Goal: Task Accomplishment & Management: Use online tool/utility

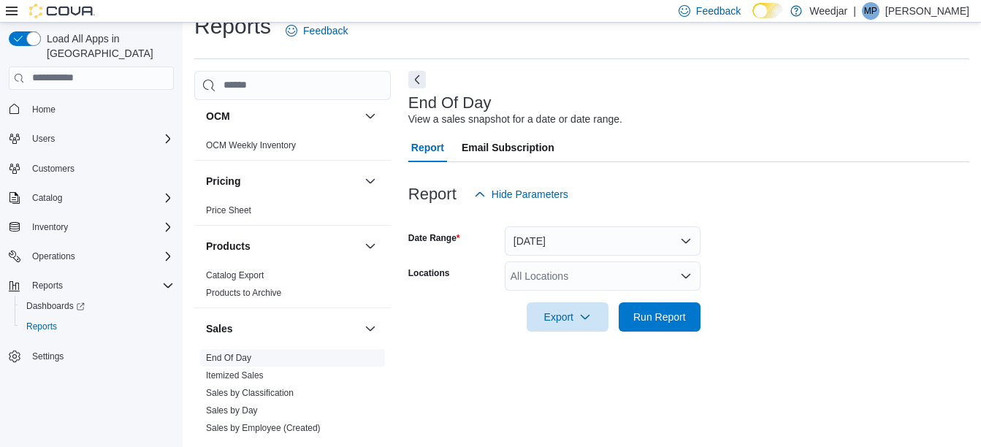
scroll to position [803, 0]
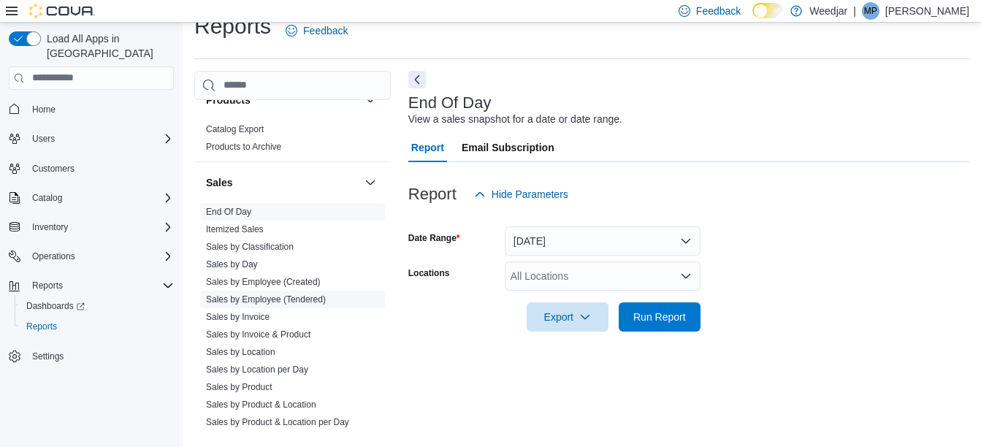
click at [288, 296] on link "Sales by Employee (Tendered)" at bounding box center [266, 299] width 120 height 10
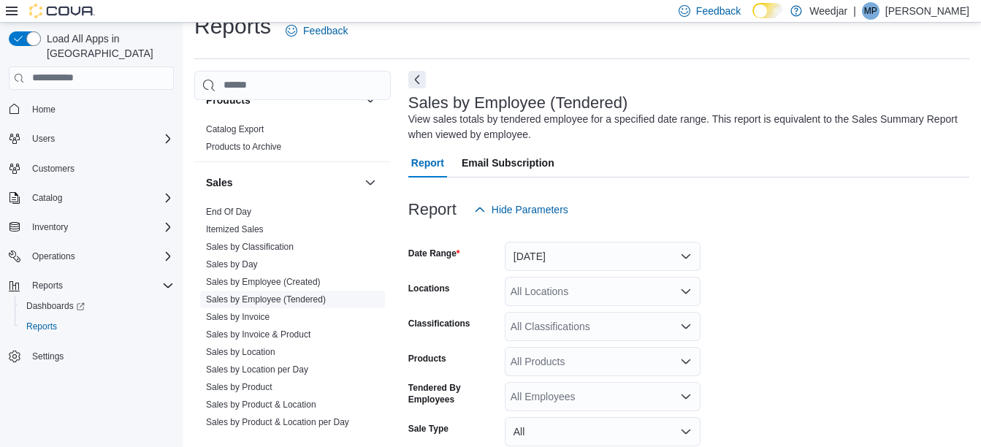
scroll to position [49, 0]
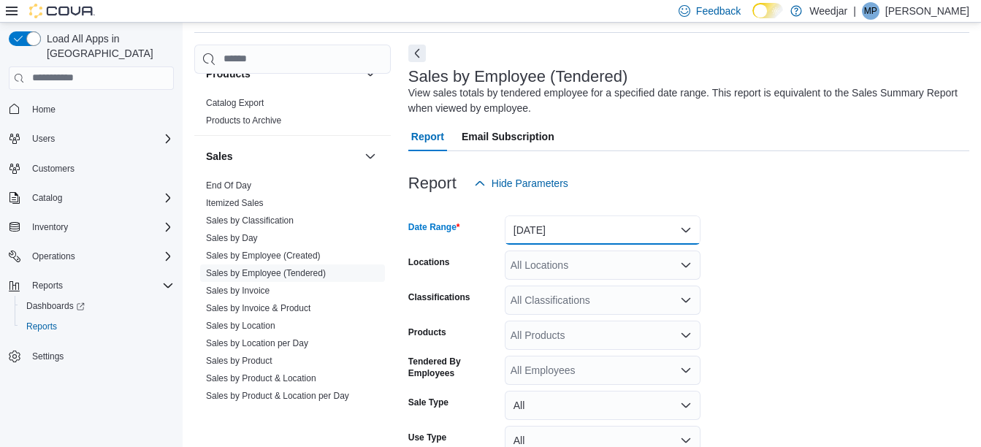
click at [560, 231] on button "[DATE]" at bounding box center [603, 229] width 196 height 29
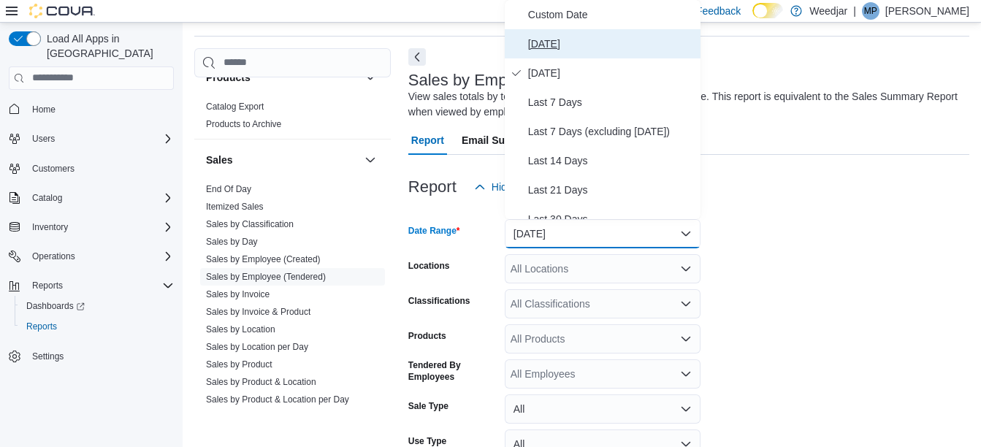
click at [556, 46] on span "[DATE]" at bounding box center [611, 44] width 166 height 18
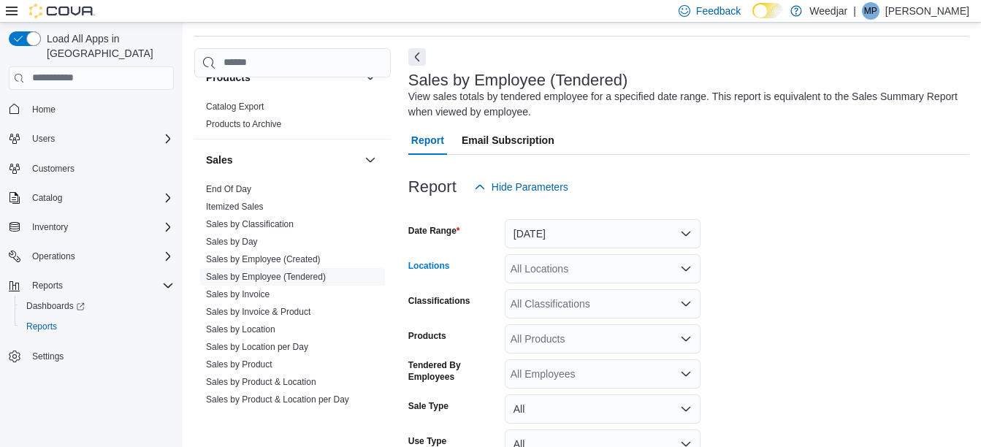
click at [569, 276] on div "All Locations" at bounding box center [603, 268] width 196 height 29
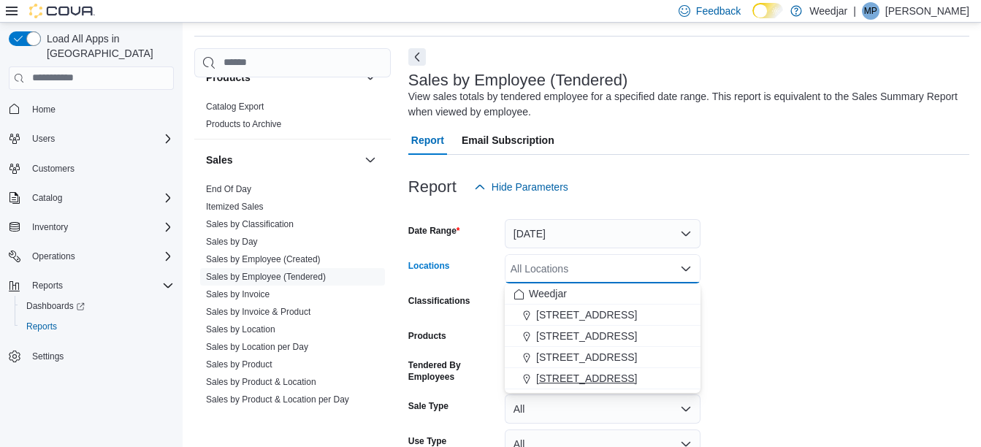
click at [570, 373] on span "[STREET_ADDRESS]" at bounding box center [586, 378] width 101 height 15
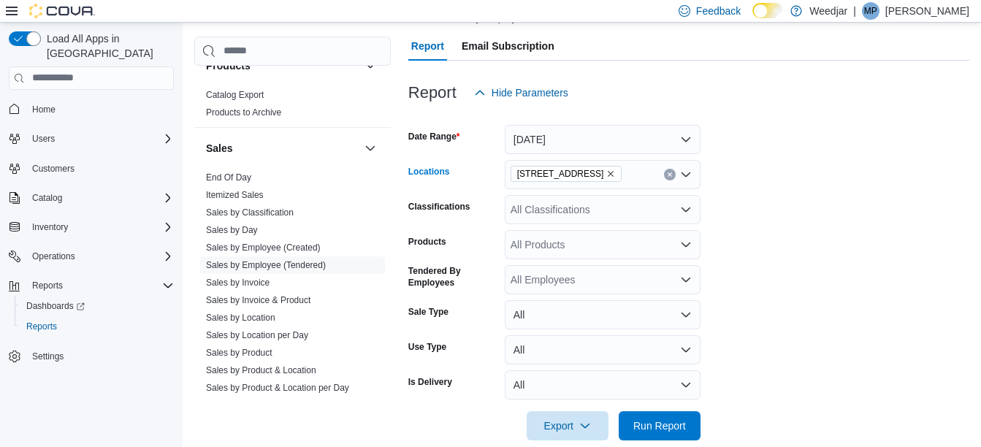
scroll to position [162, 0]
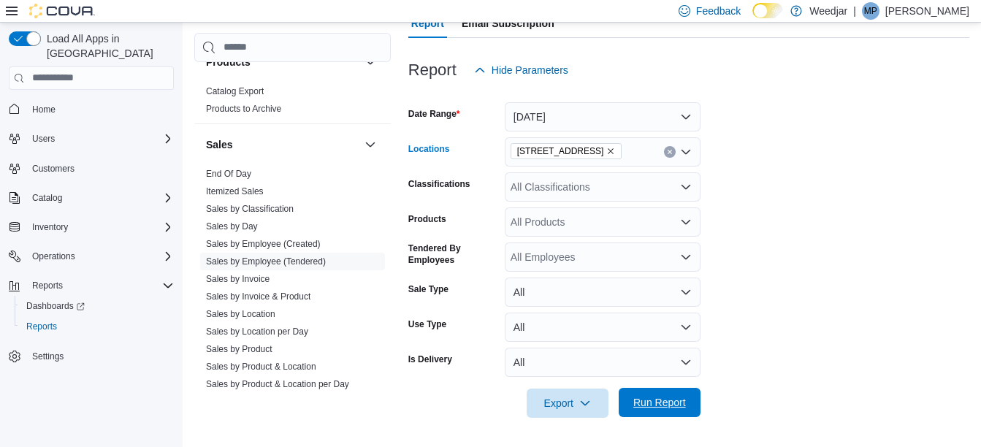
click at [656, 399] on span "Run Report" at bounding box center [659, 402] width 53 height 15
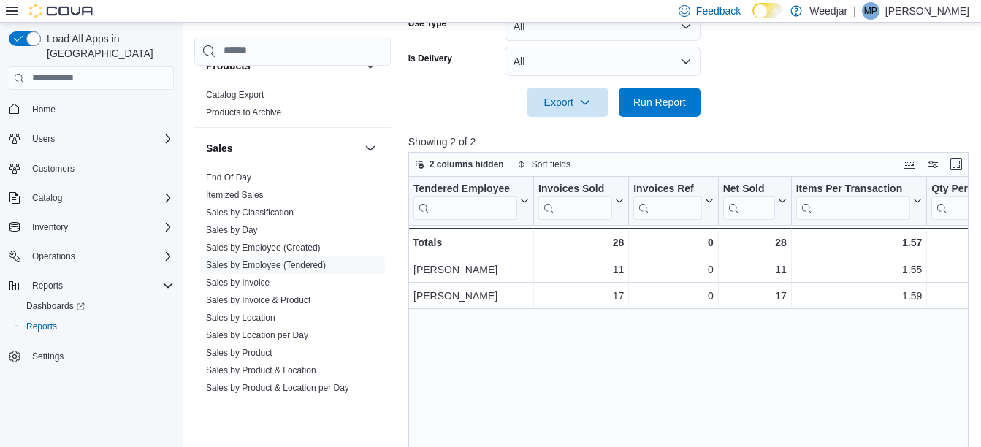
scroll to position [527, 0]
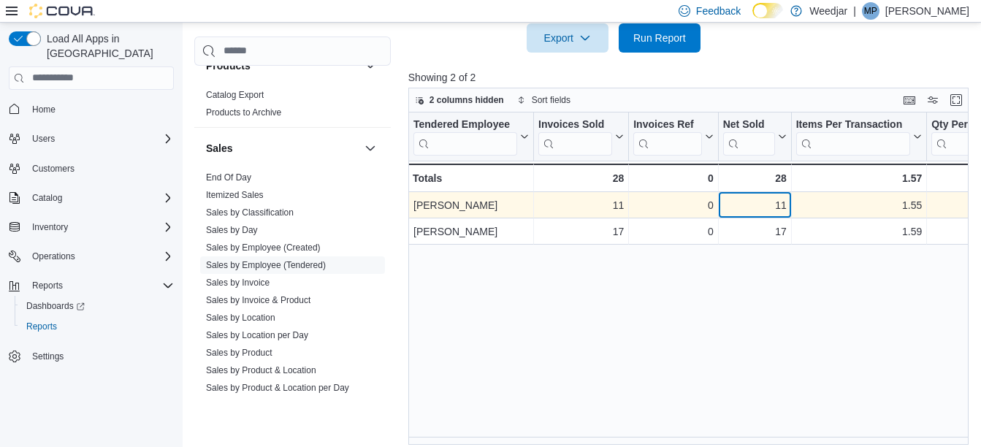
click at [784, 201] on div "11" at bounding box center [755, 205] width 64 height 18
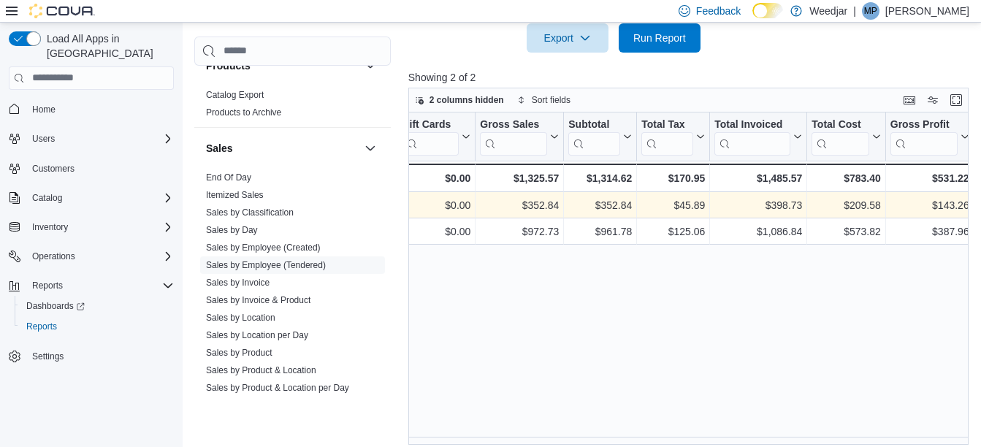
scroll to position [0, 880]
